Goal: Find specific page/section: Find specific page/section

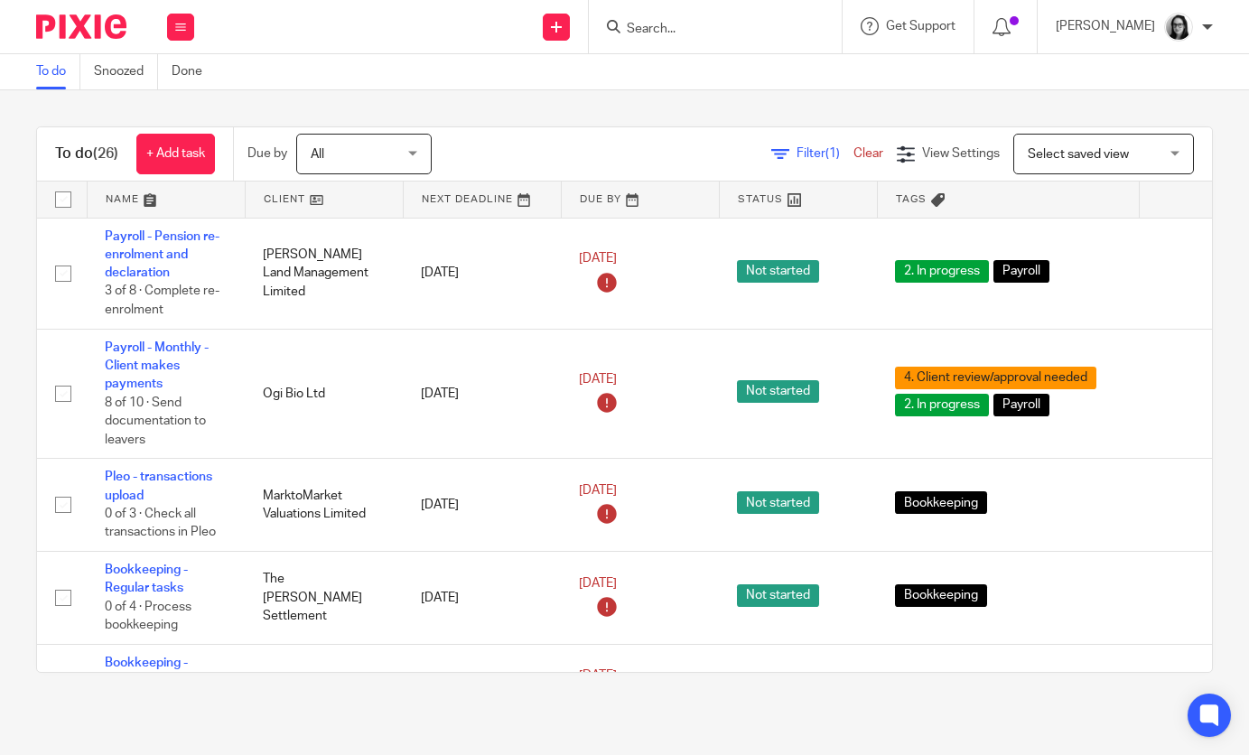
click at [825, 163] on div "Filter (1) Clear View Settings View Settings (1) Filters Clear Save Manage save…" at bounding box center [837, 154] width 748 height 41
click at [819, 155] on span "Filter (1)" at bounding box center [824, 153] width 57 height 13
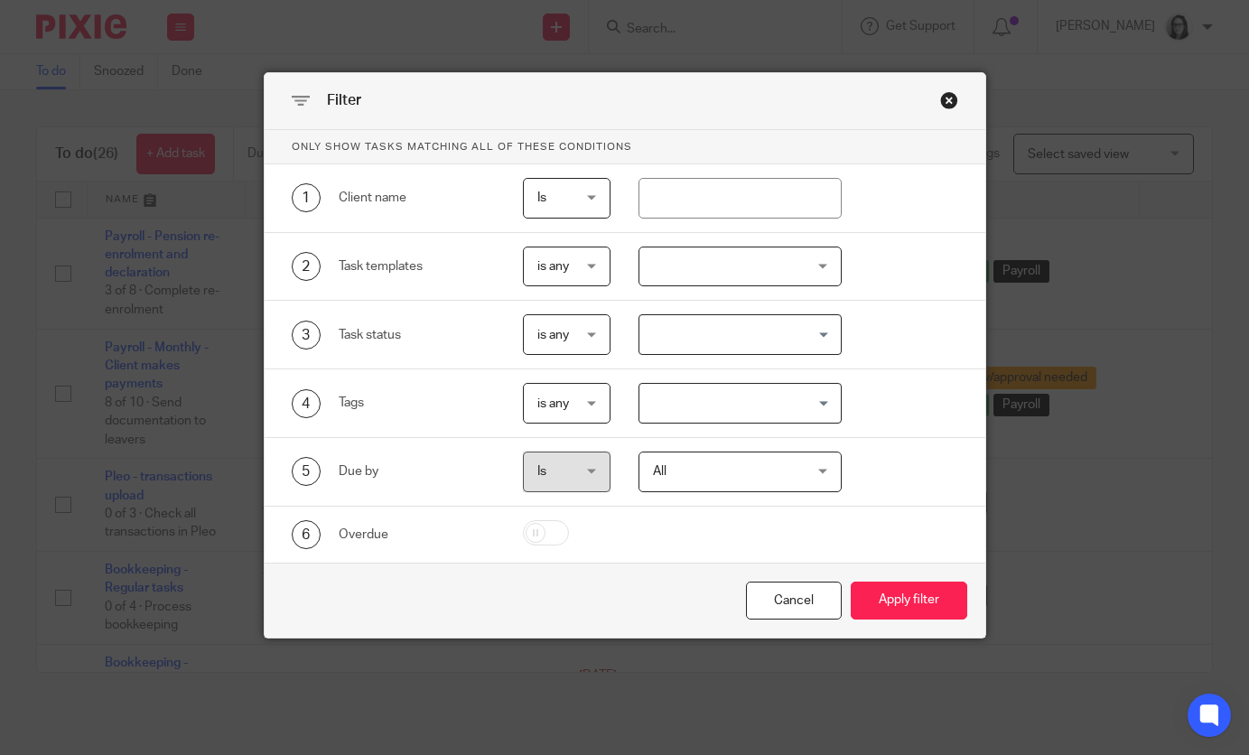
click at [723, 399] on input "Search for option" at bounding box center [736, 403] width 190 height 32
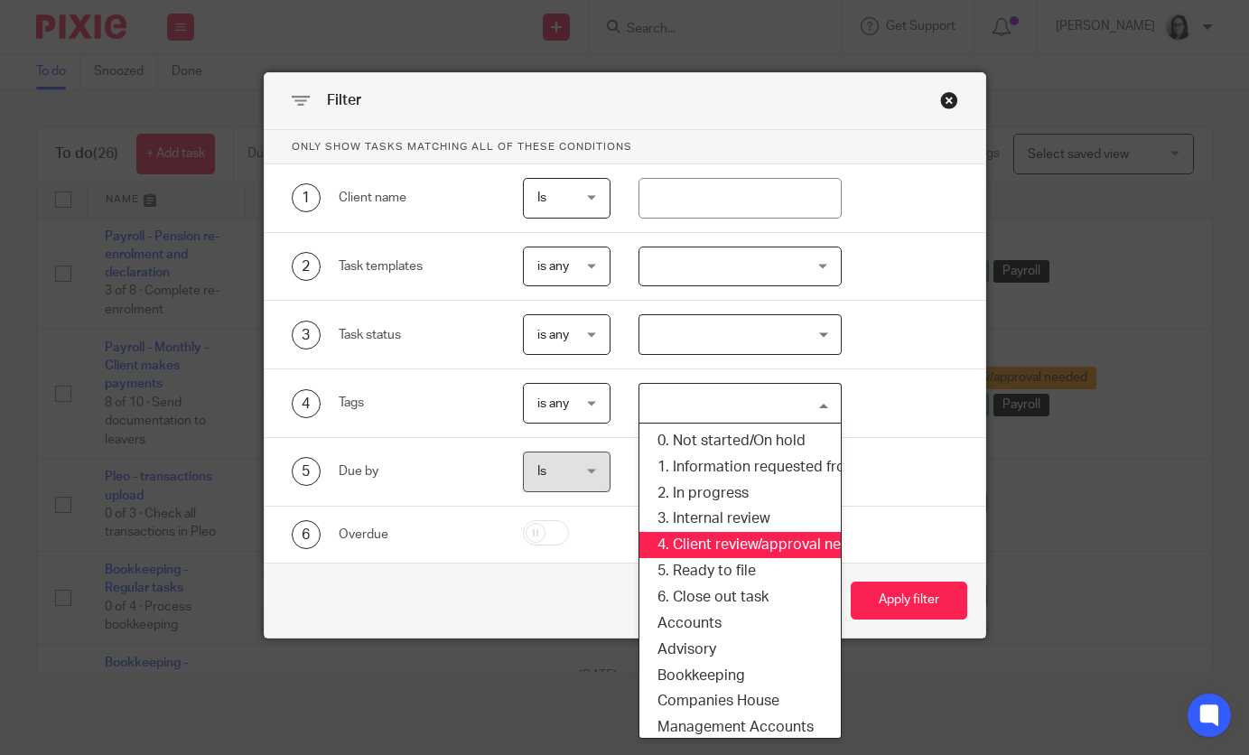
scroll to position [163, 0]
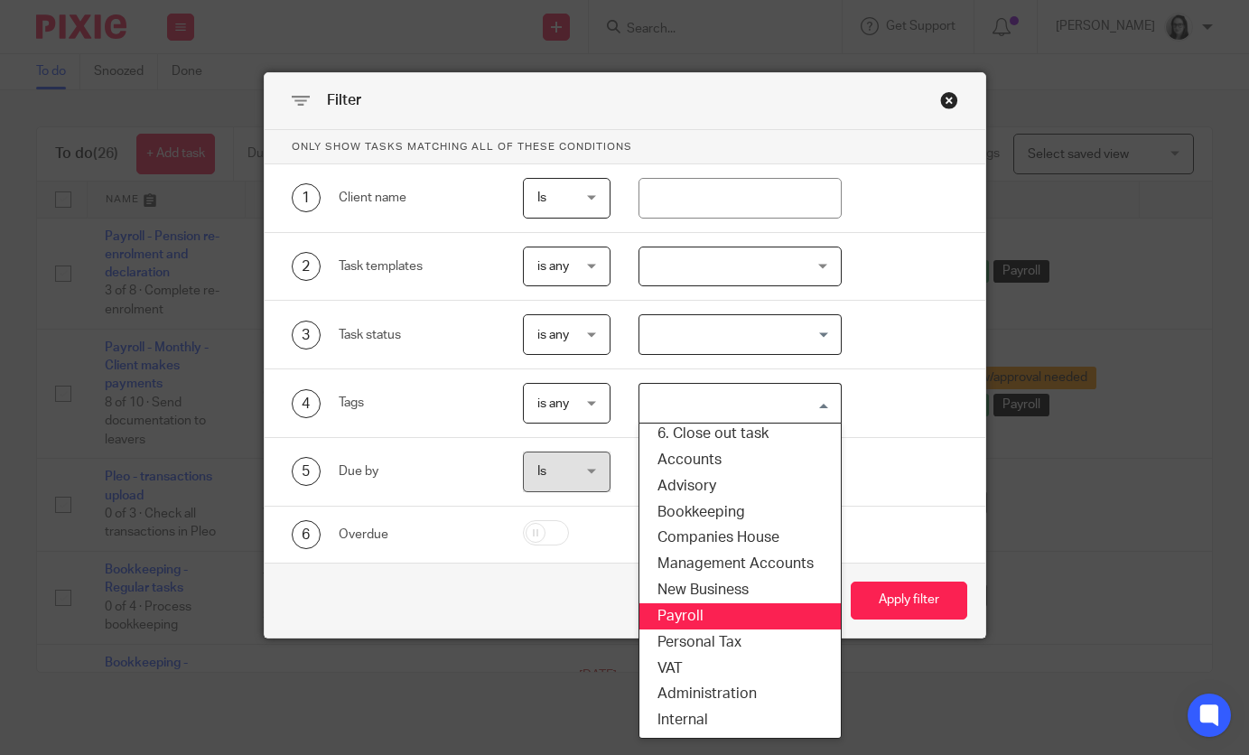
click at [732, 621] on li "Payroll" at bounding box center [739, 616] width 201 height 26
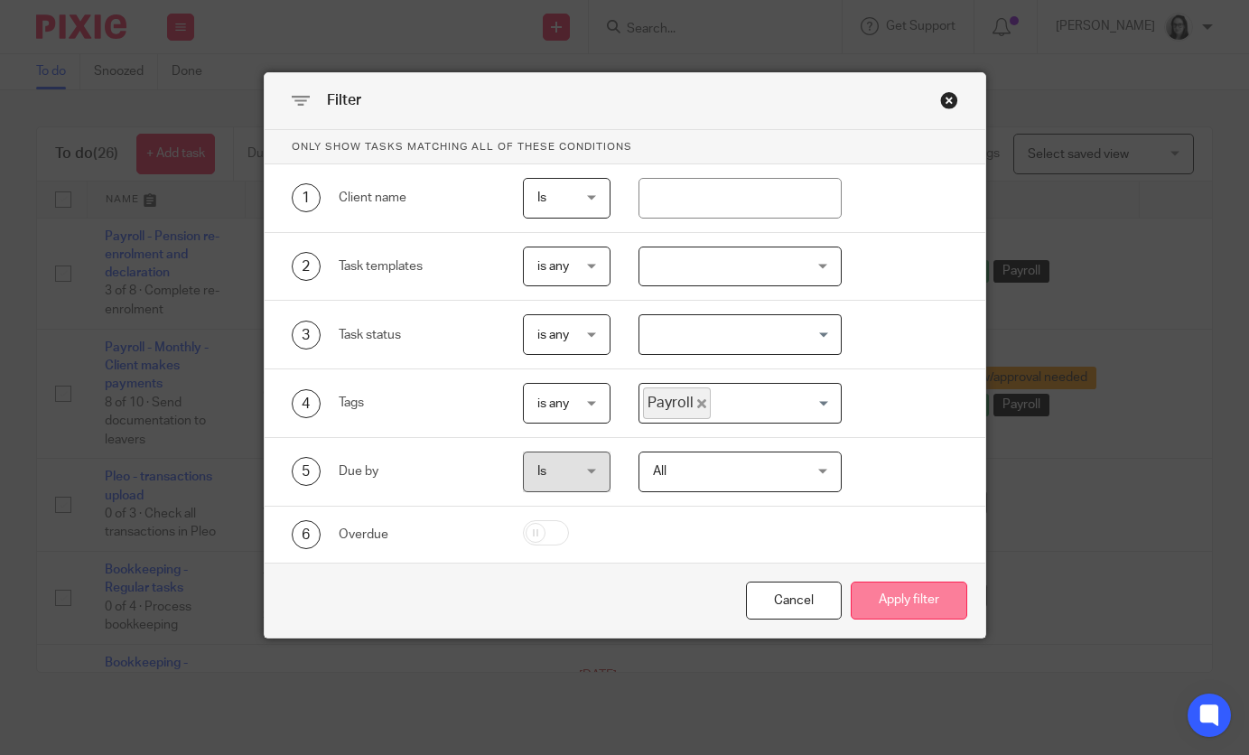
click at [916, 605] on button "Apply filter" at bounding box center [908, 600] width 116 height 39
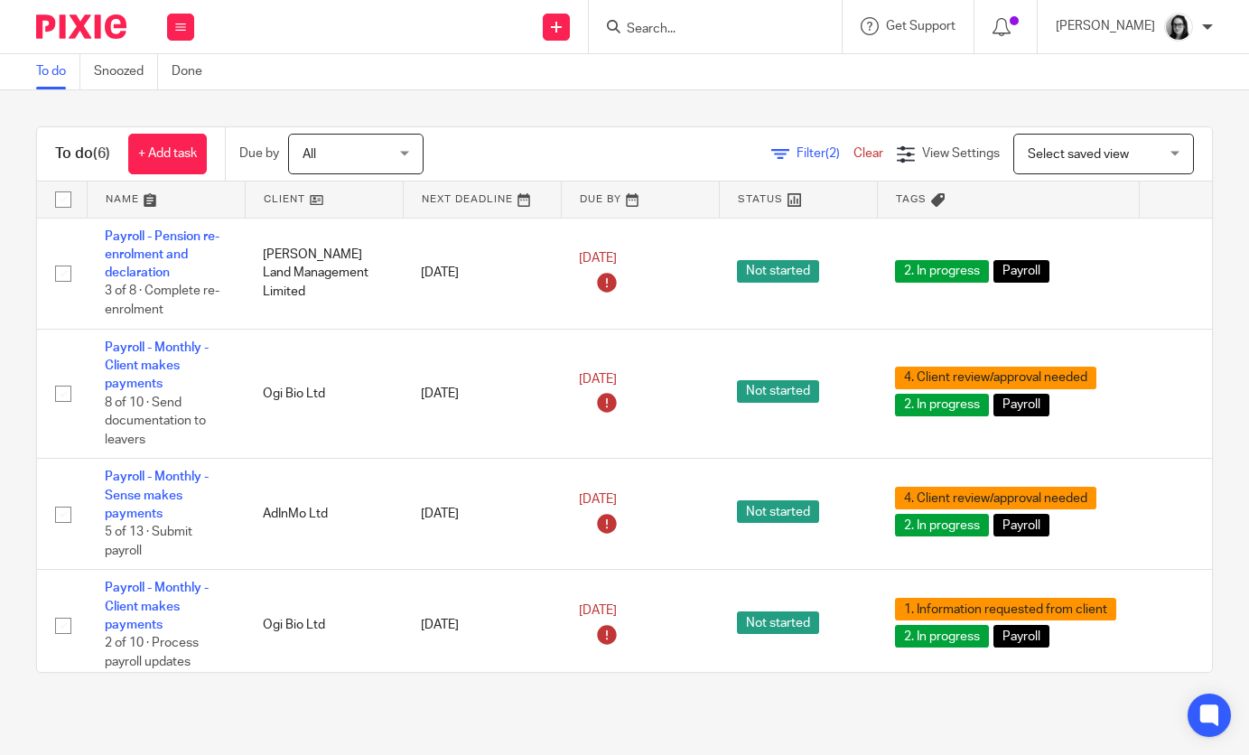
click at [804, 158] on span "Filter (2)" at bounding box center [824, 153] width 57 height 13
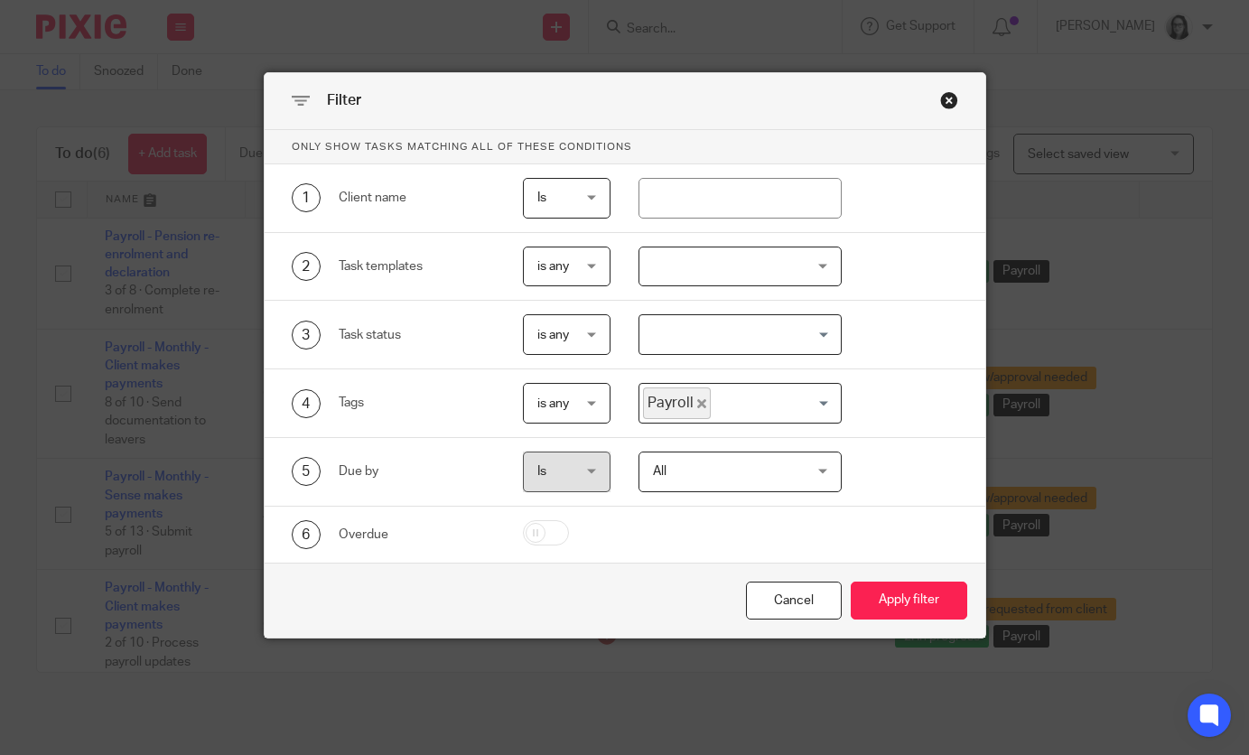
click at [703, 404] on span "Payroll" at bounding box center [677, 403] width 68 height 32
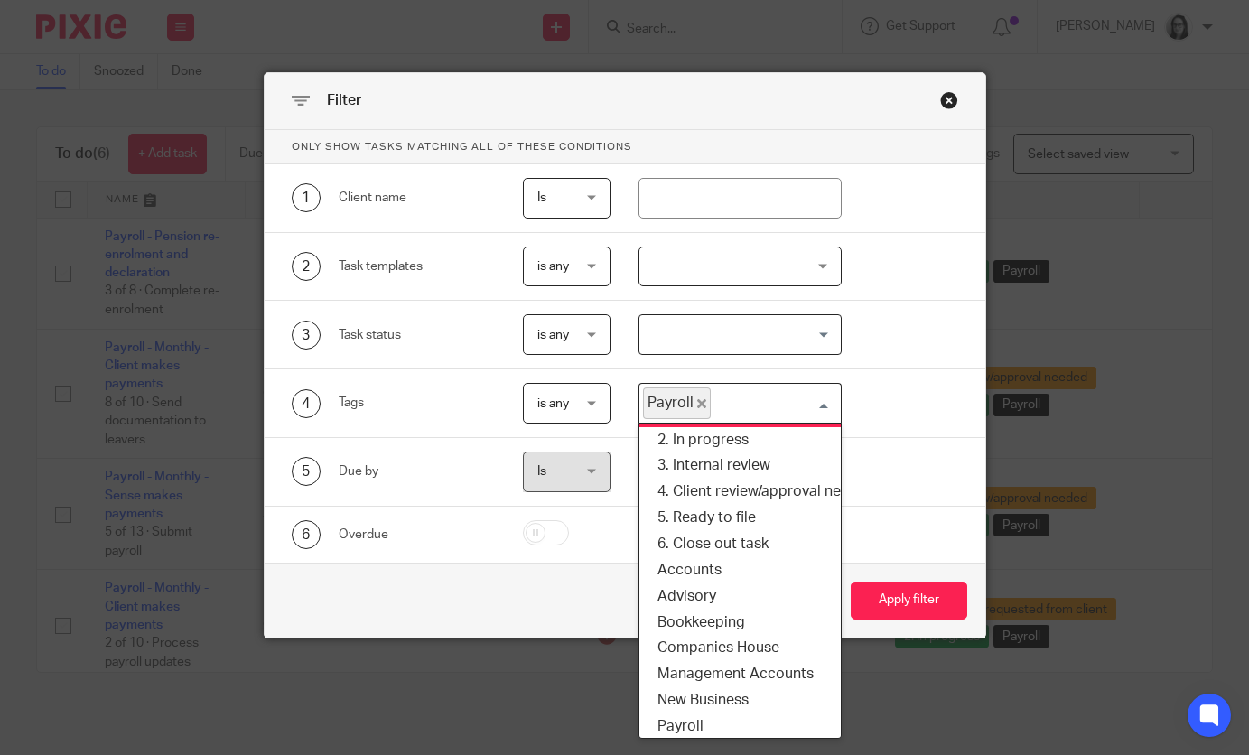
scroll to position [31, 0]
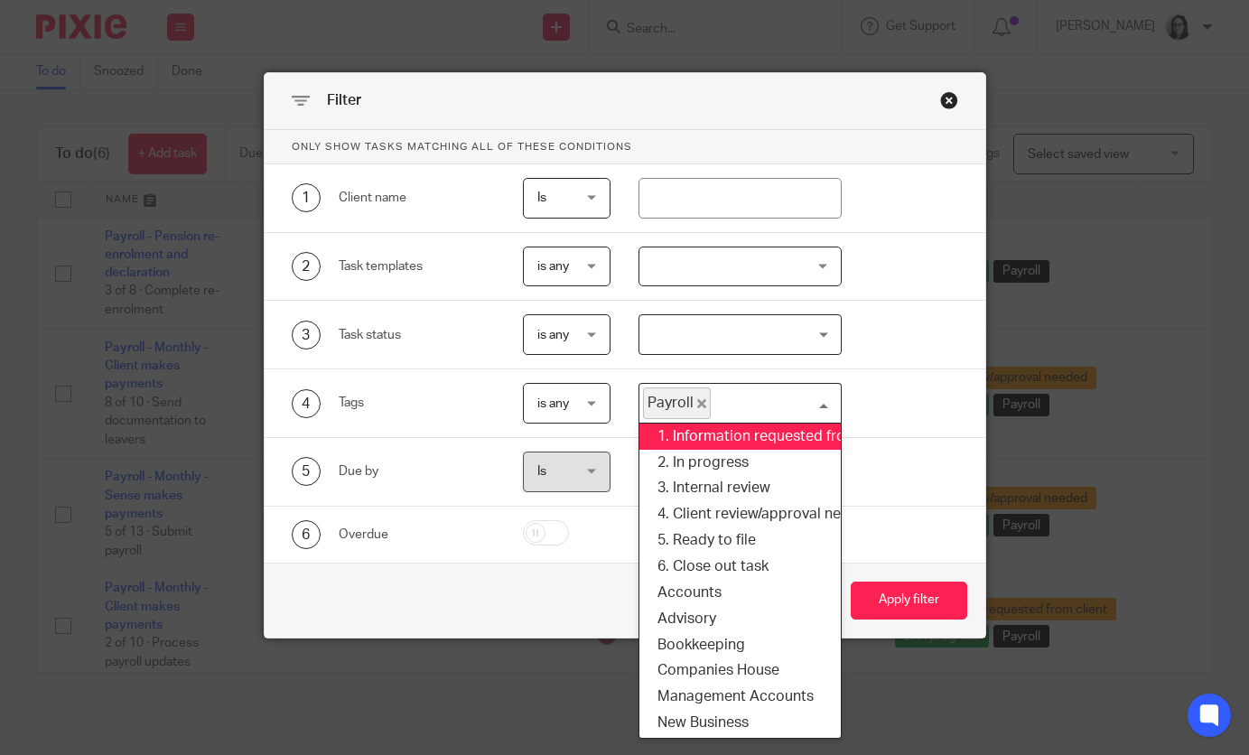
click at [702, 405] on icon "Deselect Payroll" at bounding box center [701, 403] width 9 height 9
click at [723, 268] on div at bounding box center [739, 266] width 203 height 41
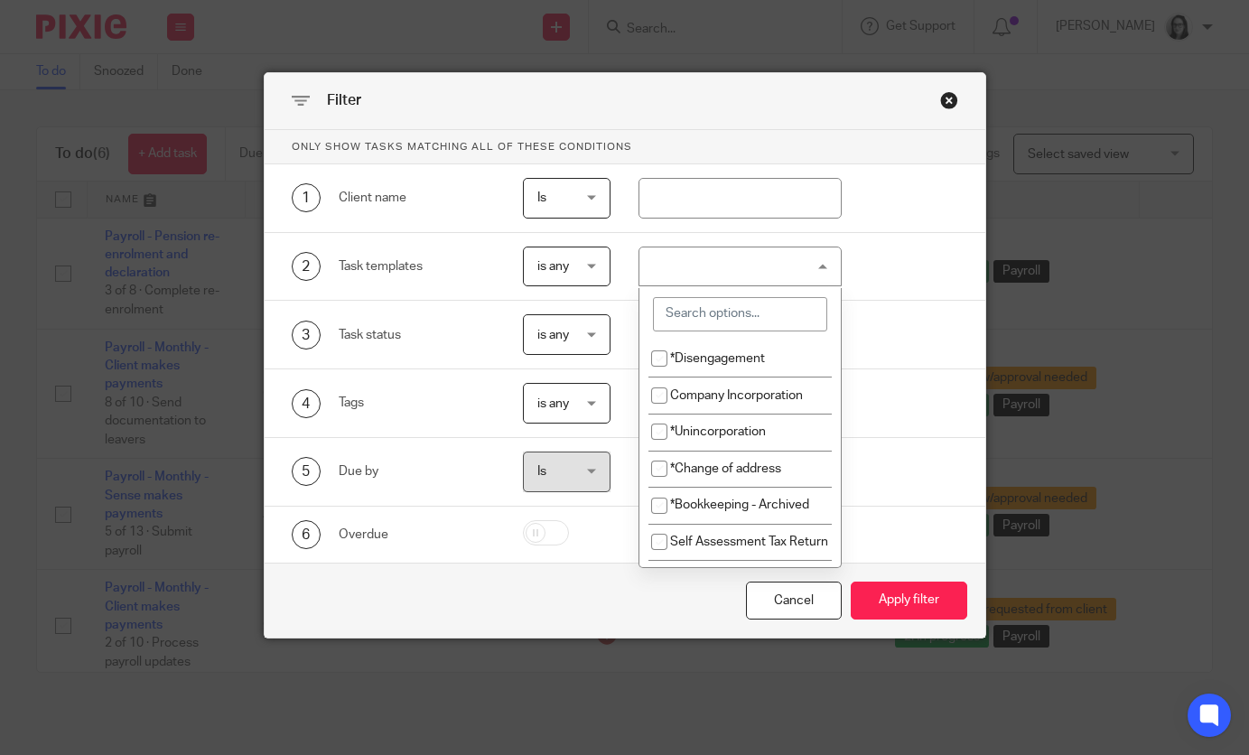
click at [723, 268] on div at bounding box center [739, 266] width 203 height 41
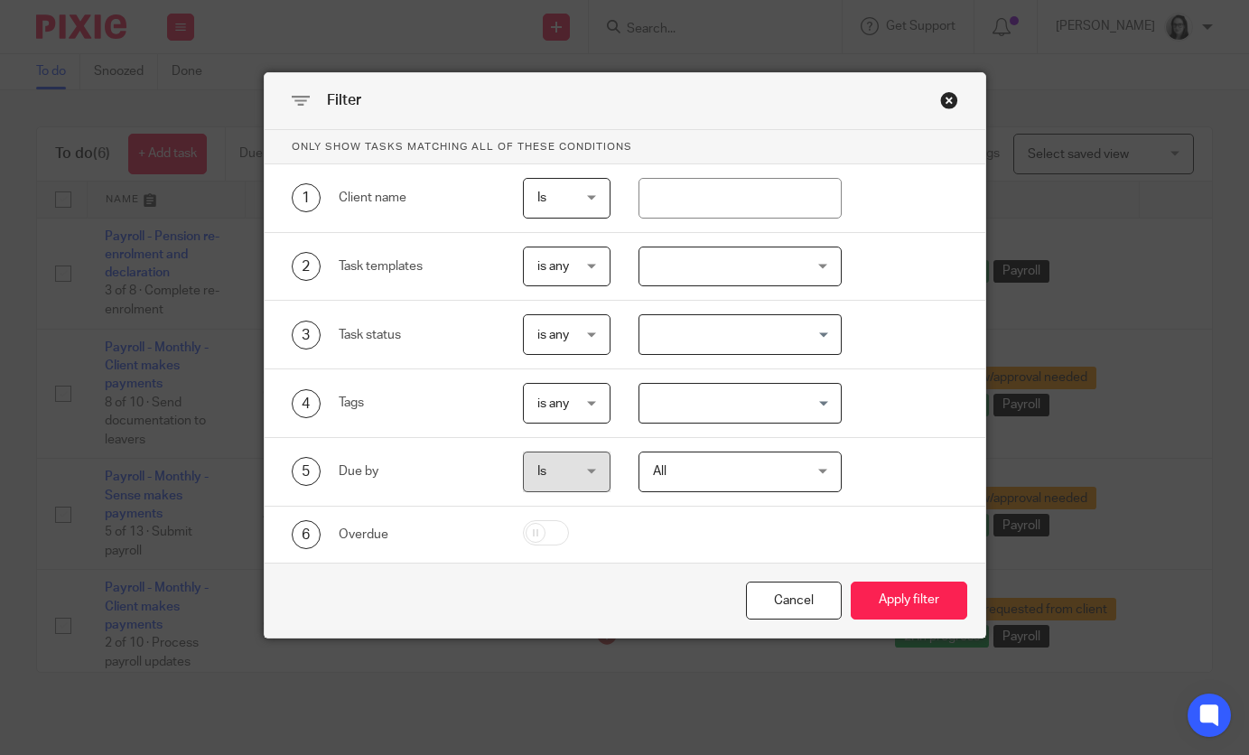
click at [771, 399] on input "Search for option" at bounding box center [736, 403] width 190 height 32
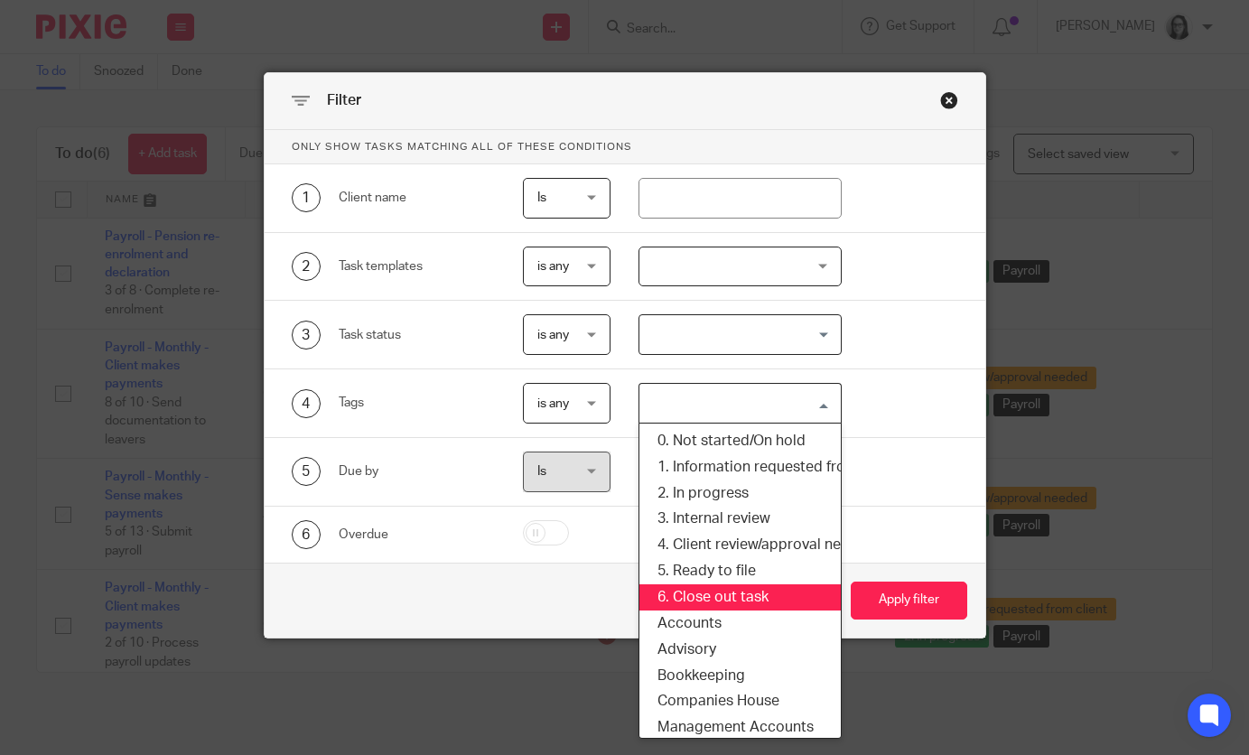
scroll to position [29, 6]
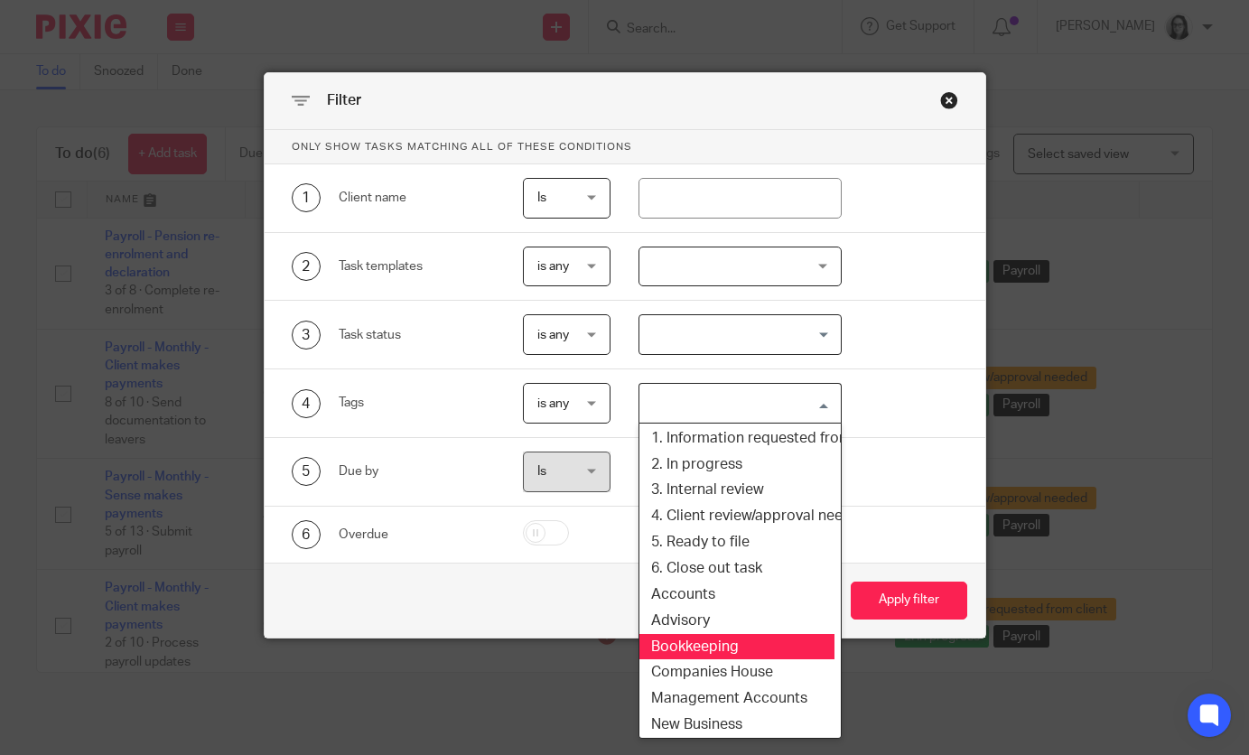
click at [746, 651] on li "Bookkeeping" at bounding box center [733, 647] width 201 height 26
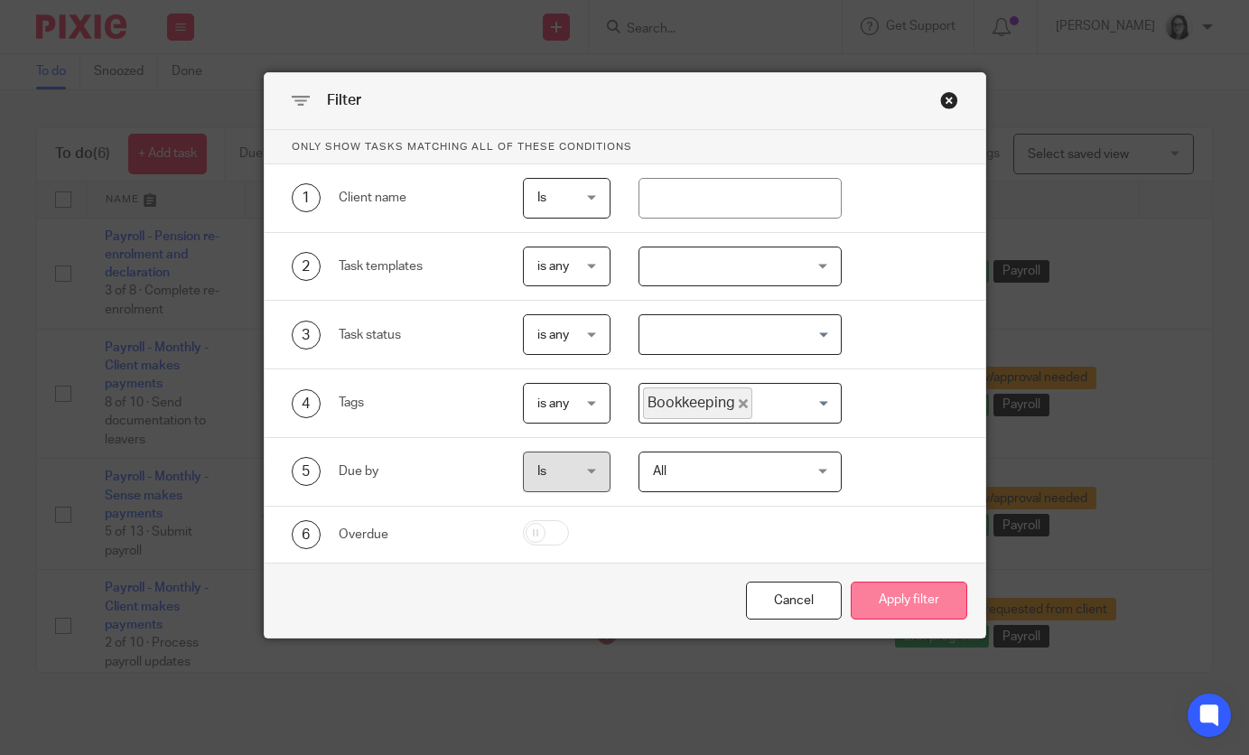
click at [868, 596] on button "Apply filter" at bounding box center [908, 600] width 116 height 39
